Goal: Task Accomplishment & Management: Use online tool/utility

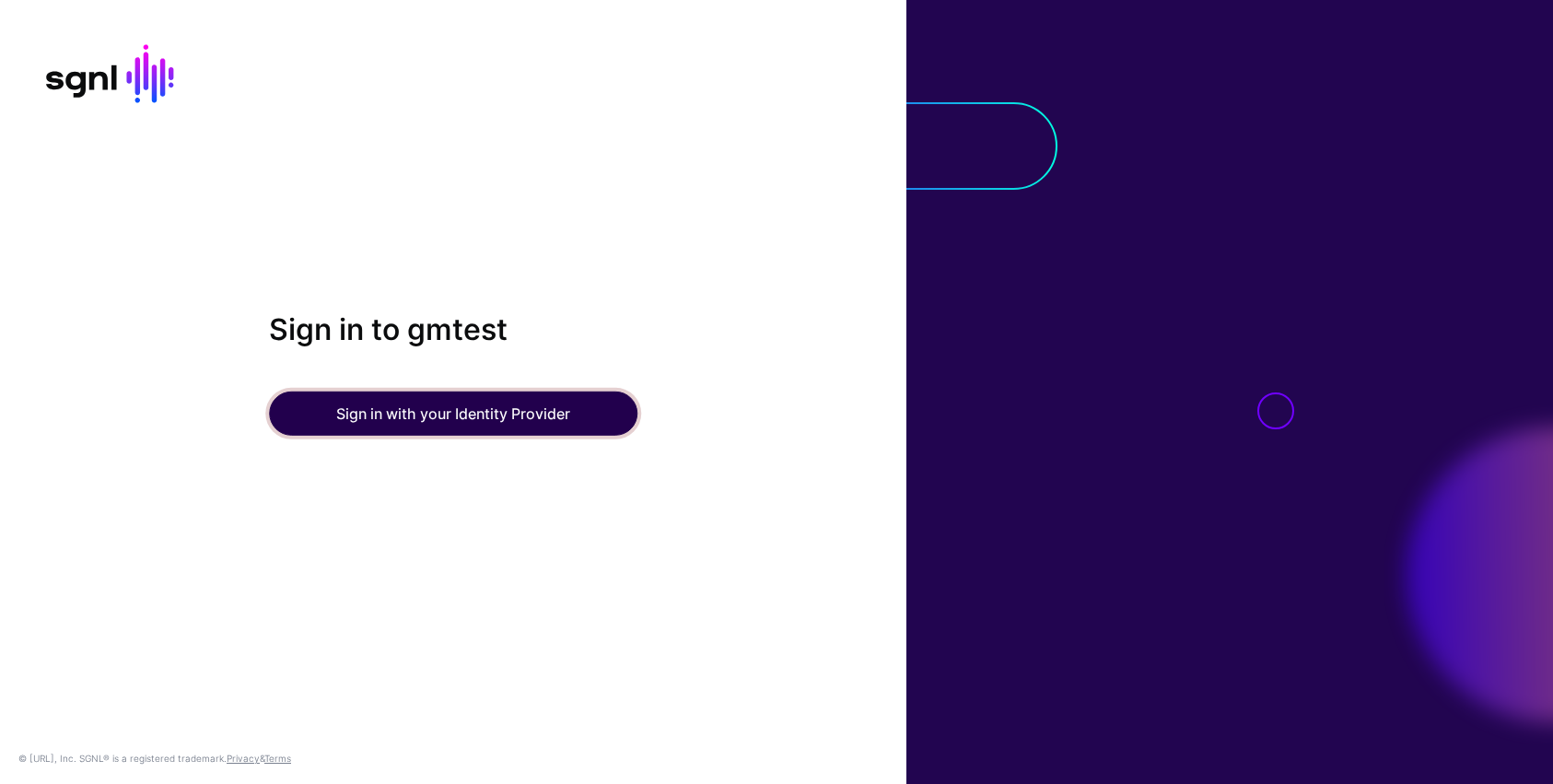
click at [403, 410] on button "Sign in with your Identity Provider" at bounding box center [453, 413] width 368 height 44
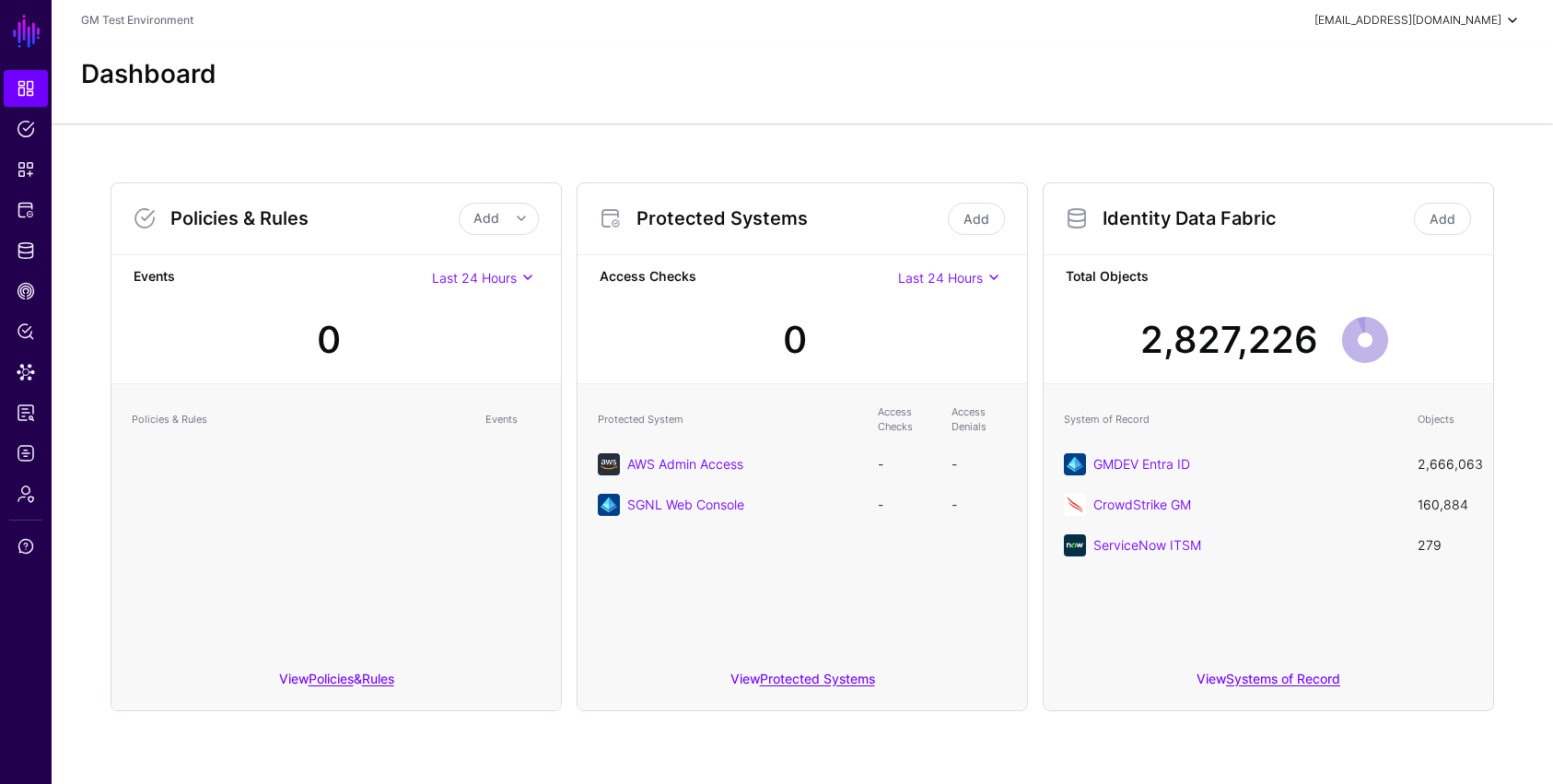
click at [1513, 22] on span at bounding box center [1512, 20] width 22 height 22
click at [1374, 158] on div "Log out" at bounding box center [1376, 160] width 46 height 17
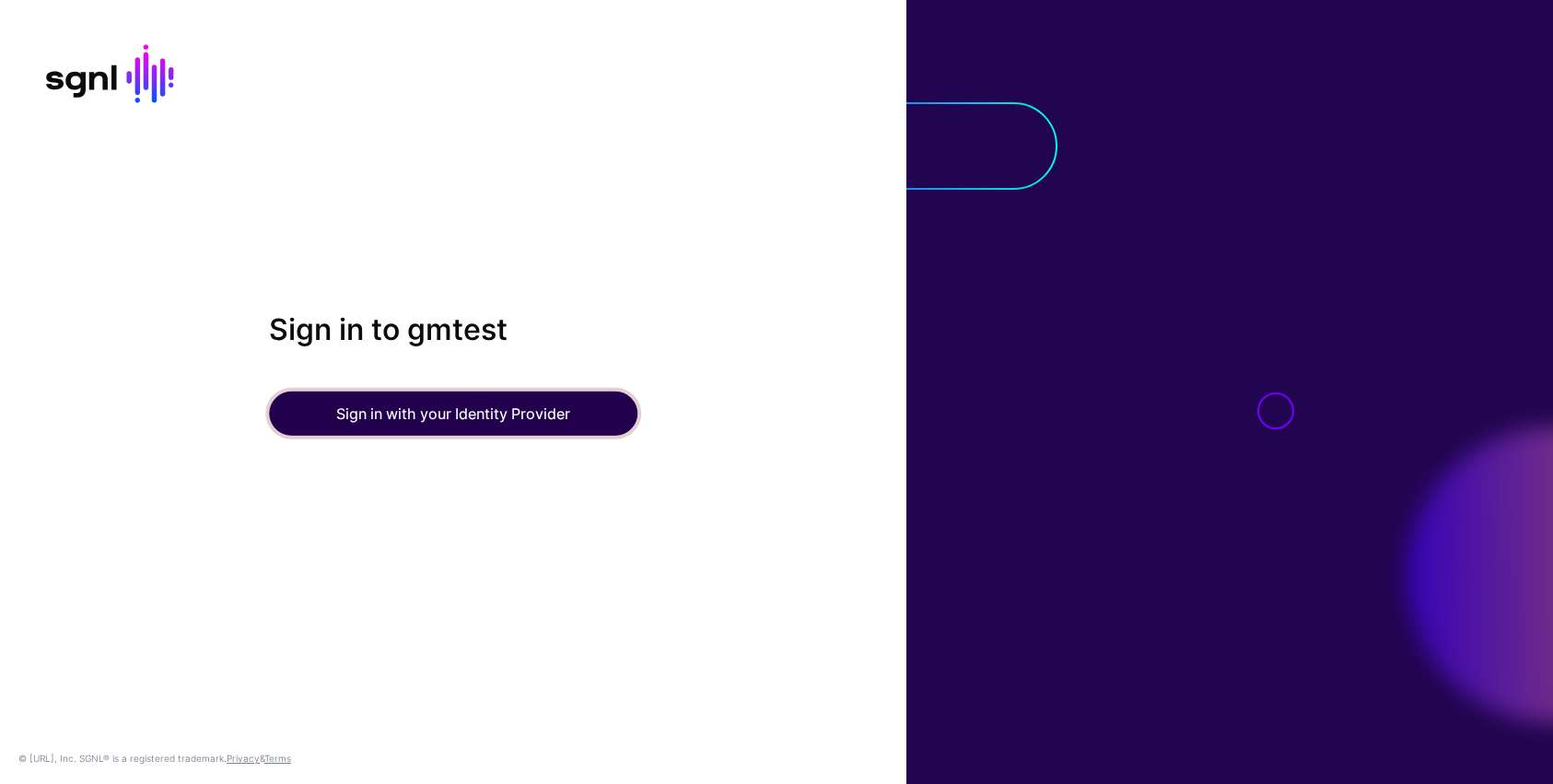
click at [505, 415] on button "Sign in with your Identity Provider" at bounding box center [453, 413] width 368 height 44
click at [456, 414] on button "Sign in with your Identity Provider" at bounding box center [453, 413] width 368 height 44
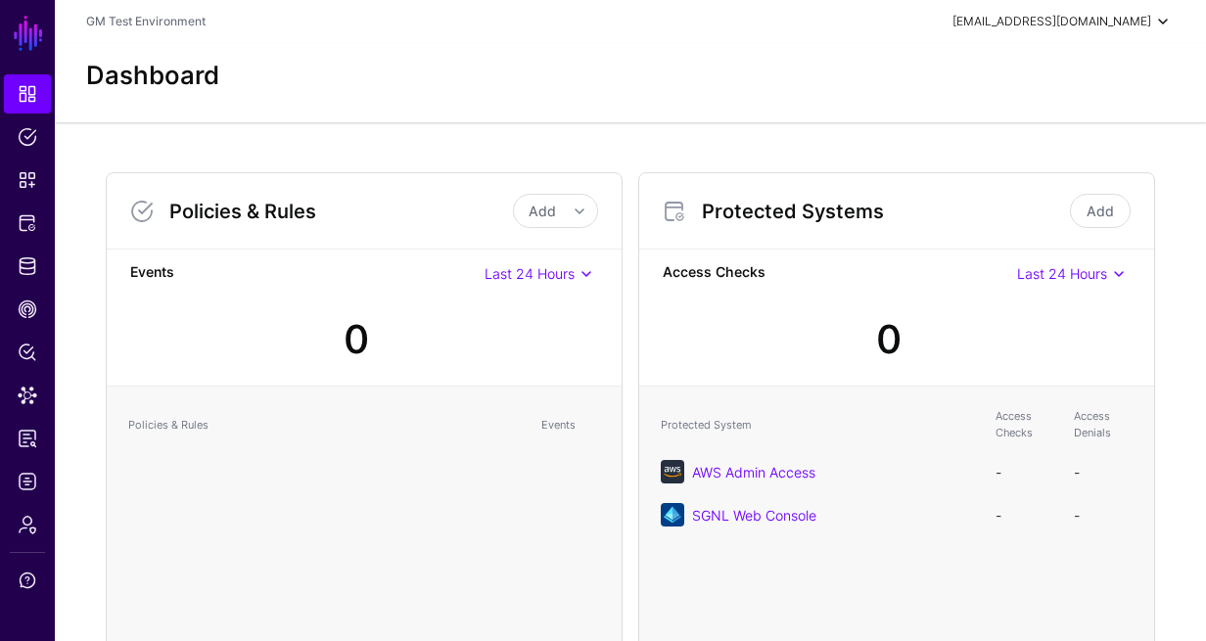
click at [1145, 22] on div "najam.rashid@gm.com" at bounding box center [1051, 22] width 199 height 18
click at [1022, 167] on div "Log out" at bounding box center [1017, 170] width 49 height 18
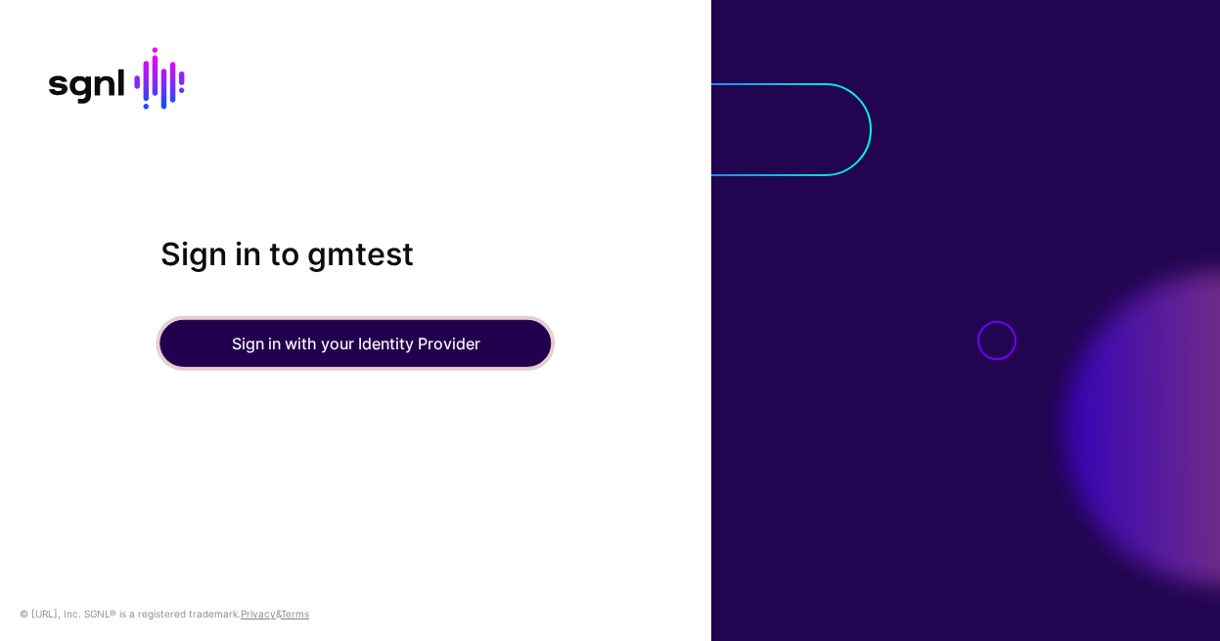
click at [489, 343] on button "Sign in with your Identity Provider" at bounding box center [356, 343] width 391 height 47
click at [364, 351] on button "Sign in with your Identity Provider" at bounding box center [356, 343] width 391 height 47
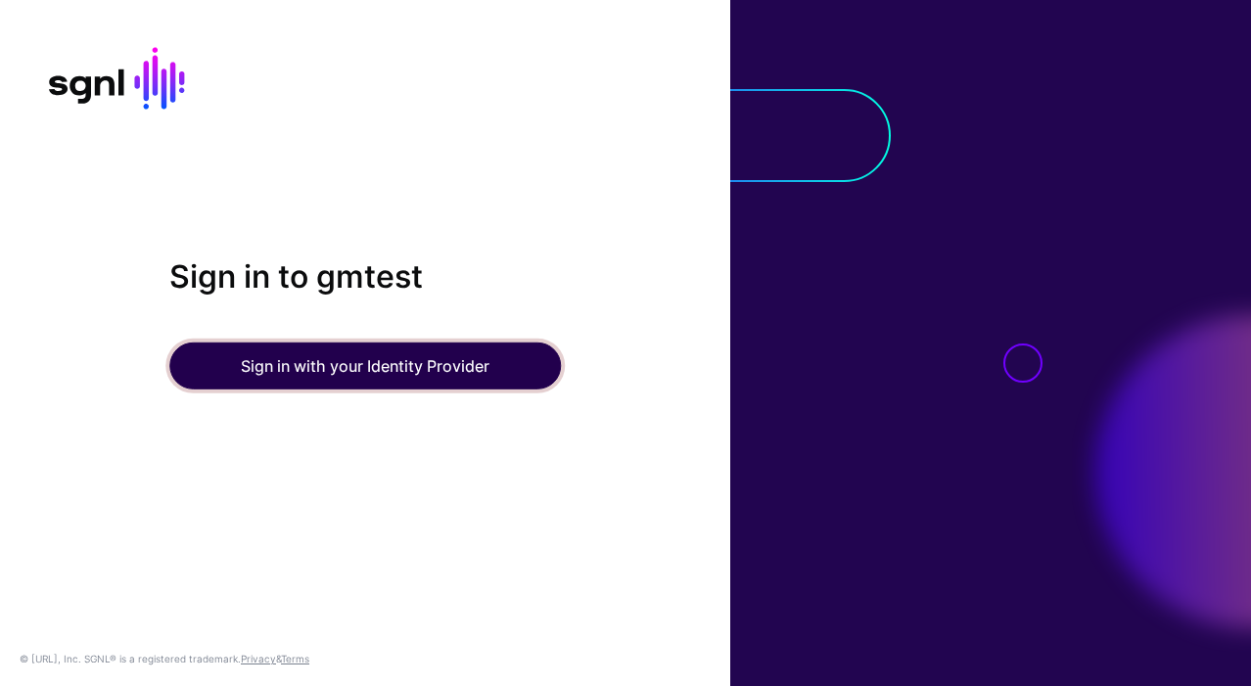
click at [428, 366] on button "Sign in with your Identity Provider" at bounding box center [364, 366] width 391 height 47
click at [351, 372] on button "Sign in with your Identity Provider" at bounding box center [364, 366] width 391 height 47
click at [350, 371] on button "Sign in with your Identity Provider" at bounding box center [364, 366] width 391 height 47
click at [442, 369] on button "Sign in with your Identity Provider" at bounding box center [364, 366] width 391 height 47
